Goal: Navigation & Orientation: Find specific page/section

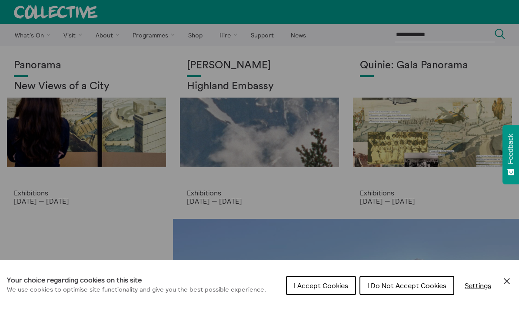
click at [508, 273] on div "Your choice regarding cookies on this site We use cookies to optimise site func…" at bounding box center [259, 284] width 519 height 49
click at [512, 280] on icon "Close Cookie Control" at bounding box center [507, 281] width 10 height 10
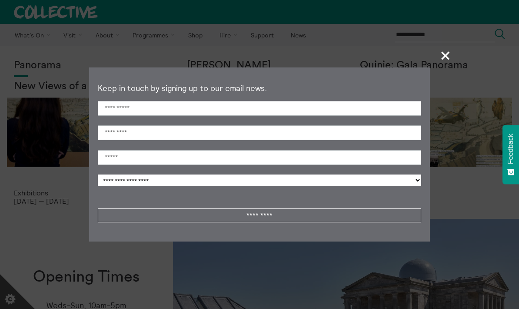
click at [452, 49] on span "+" at bounding box center [446, 56] width 26 height 26
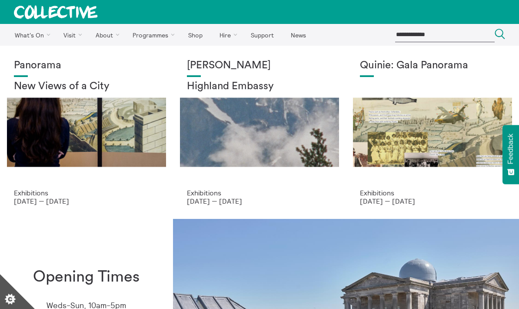
click at [124, 147] on div "Panorama New Views of a City" at bounding box center [86, 124] width 145 height 129
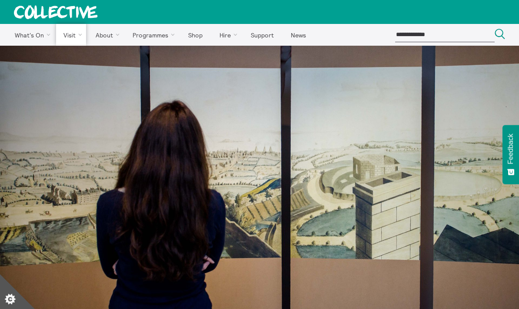
click at [0, 0] on link "Kiosk" at bounding box center [0, 0] width 0 height 0
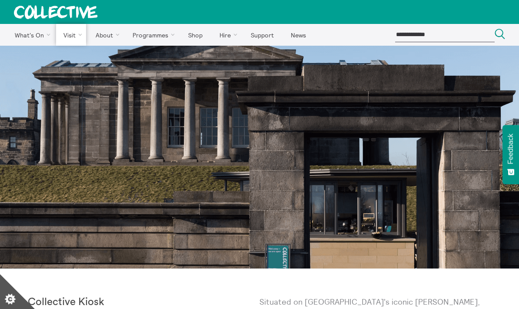
click at [0, 0] on link "Observatory House" at bounding box center [0, 0] width 0 height 0
click at [217, 157] on div at bounding box center [259, 157] width 519 height 223
click at [242, 125] on div at bounding box center [259, 157] width 519 height 223
click at [182, 141] on div at bounding box center [259, 157] width 519 height 223
